Goal: Information Seeking & Learning: Learn about a topic

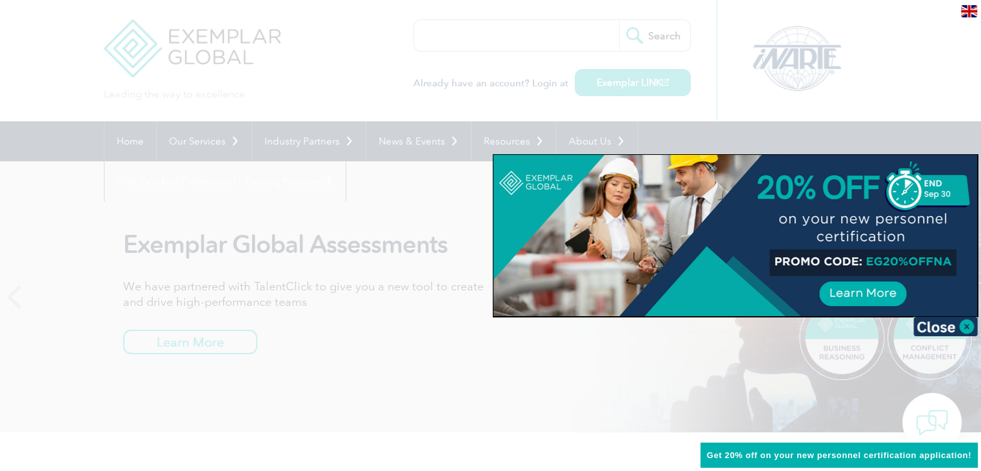
click at [881, 275] on div at bounding box center [735, 235] width 484 height 161
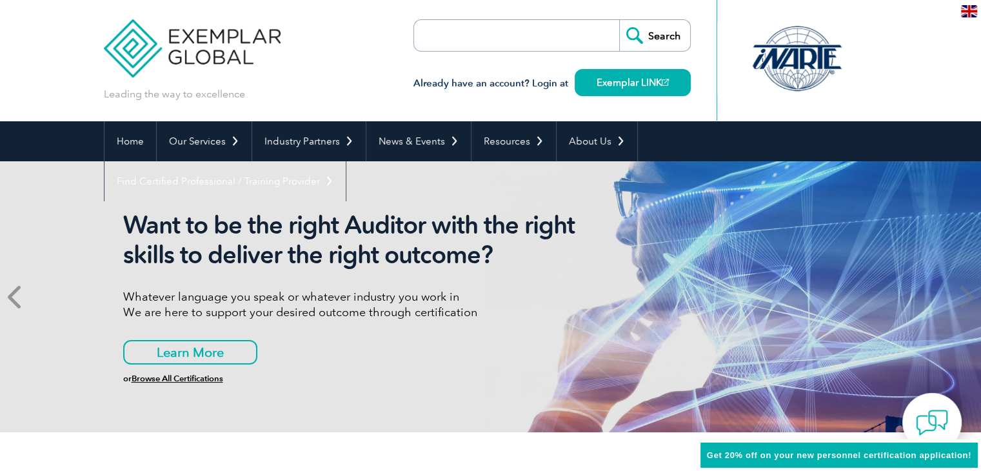
click at [10, 297] on icon at bounding box center [16, 297] width 16 height 0
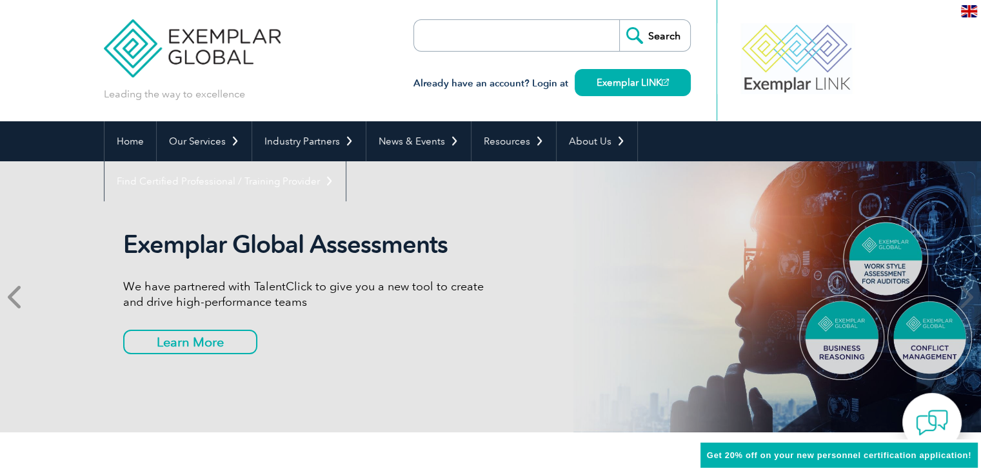
click at [12, 297] on icon at bounding box center [16, 297] width 16 height 0
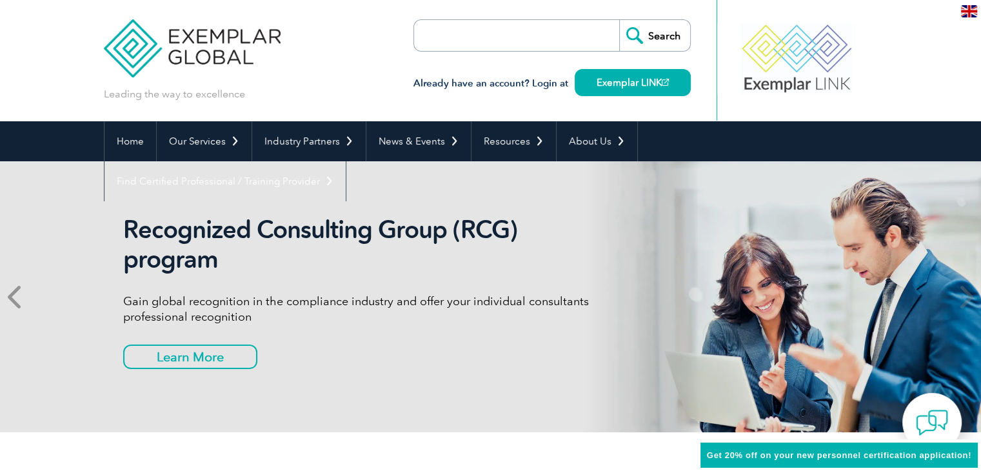
click at [13, 297] on icon at bounding box center [16, 297] width 16 height 0
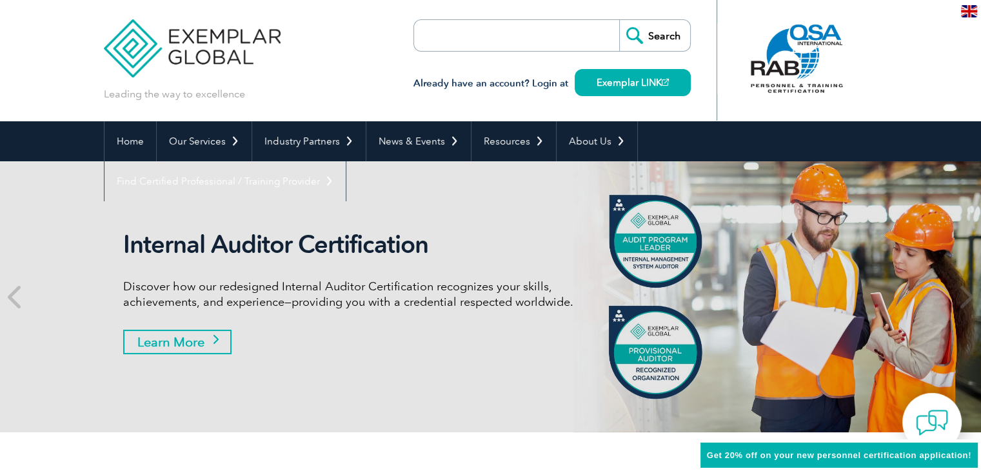
click at [194, 335] on link "Learn More" at bounding box center [177, 342] width 108 height 25
